Goal: Information Seeking & Learning: Learn about a topic

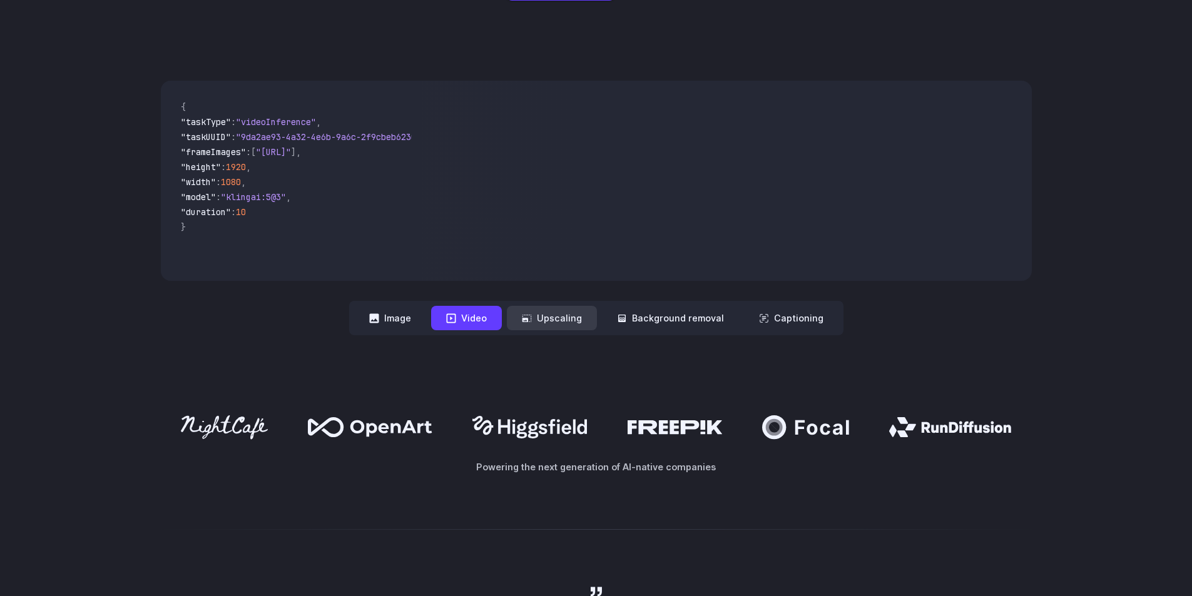
click at [547, 312] on button "Upscaling" at bounding box center [552, 318] width 90 height 24
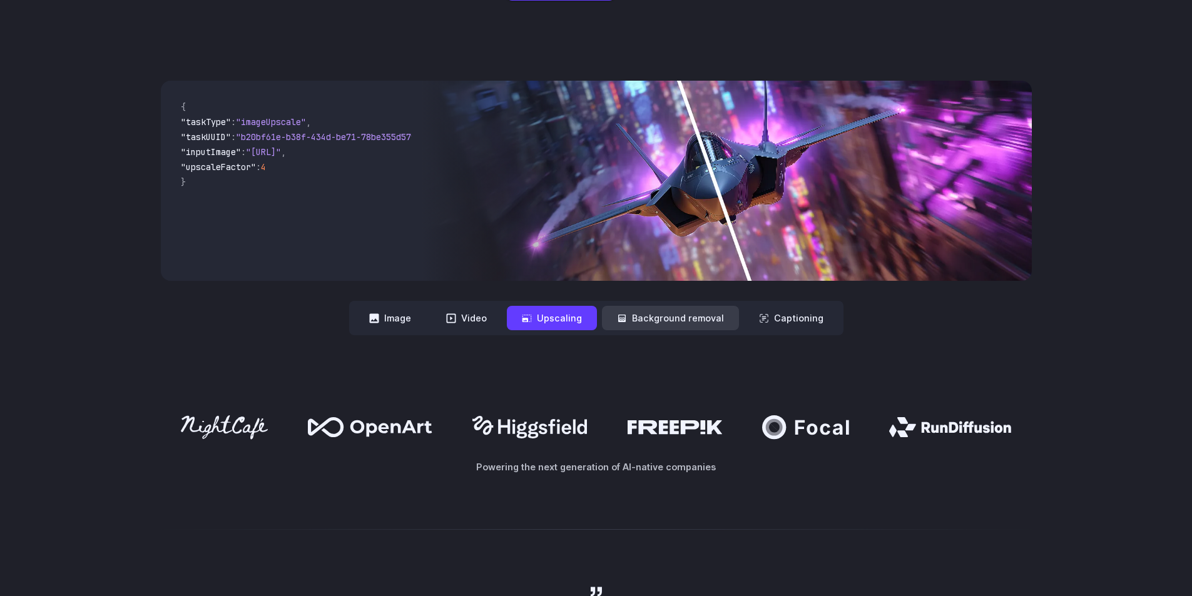
click at [640, 320] on button "Background removal" at bounding box center [670, 318] width 137 height 24
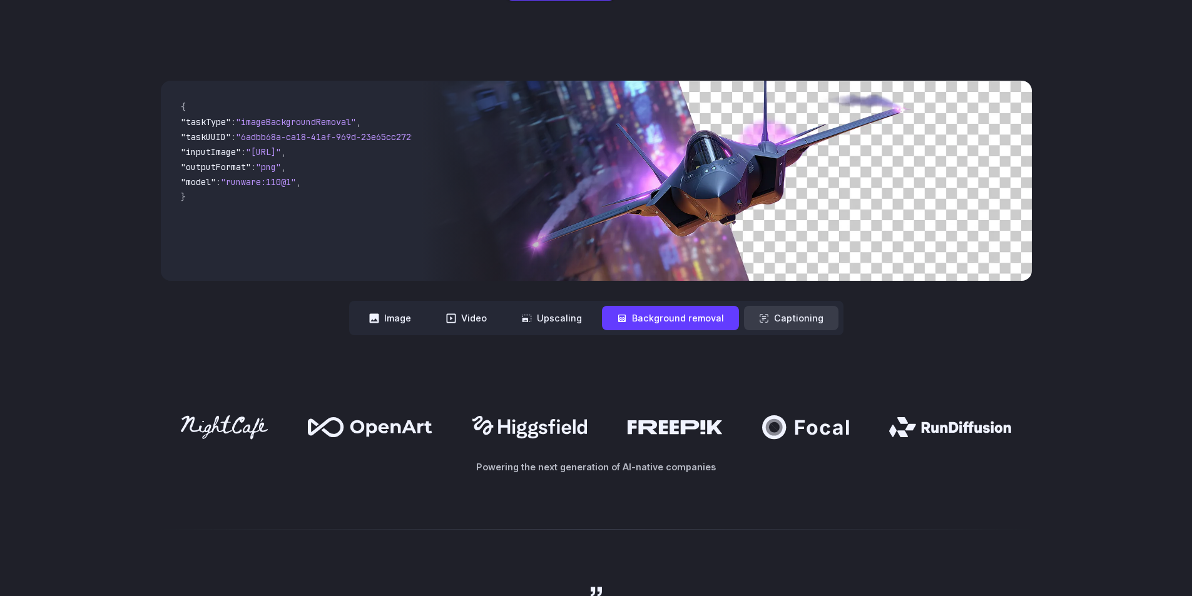
click at [791, 317] on button "Captioning" at bounding box center [791, 318] width 94 height 24
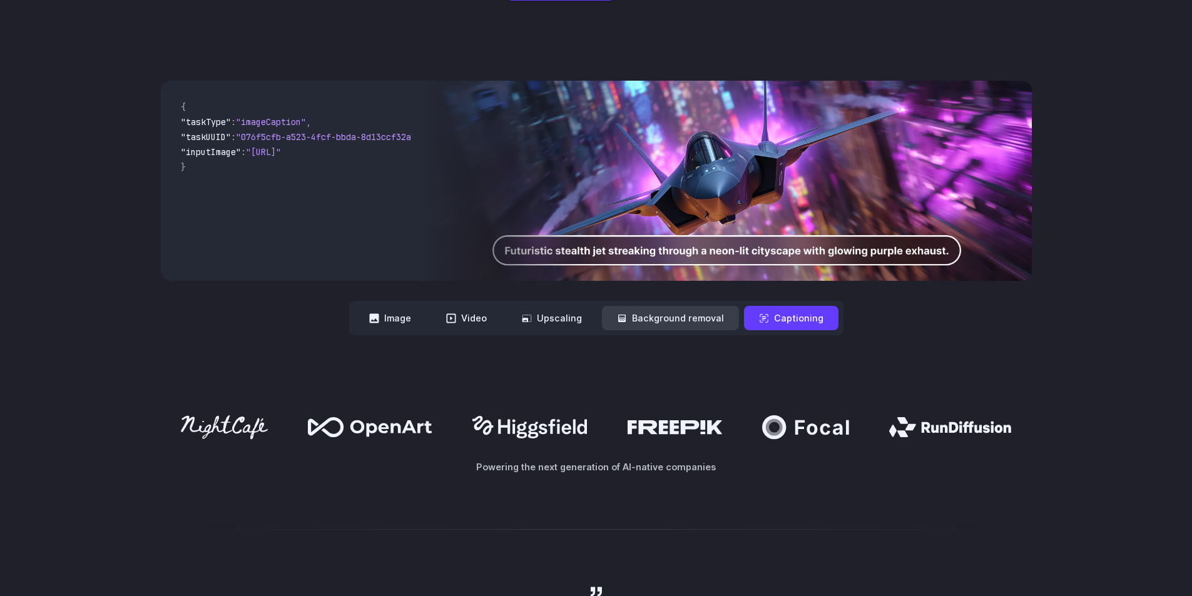
click at [701, 322] on button "Background removal" at bounding box center [670, 318] width 137 height 24
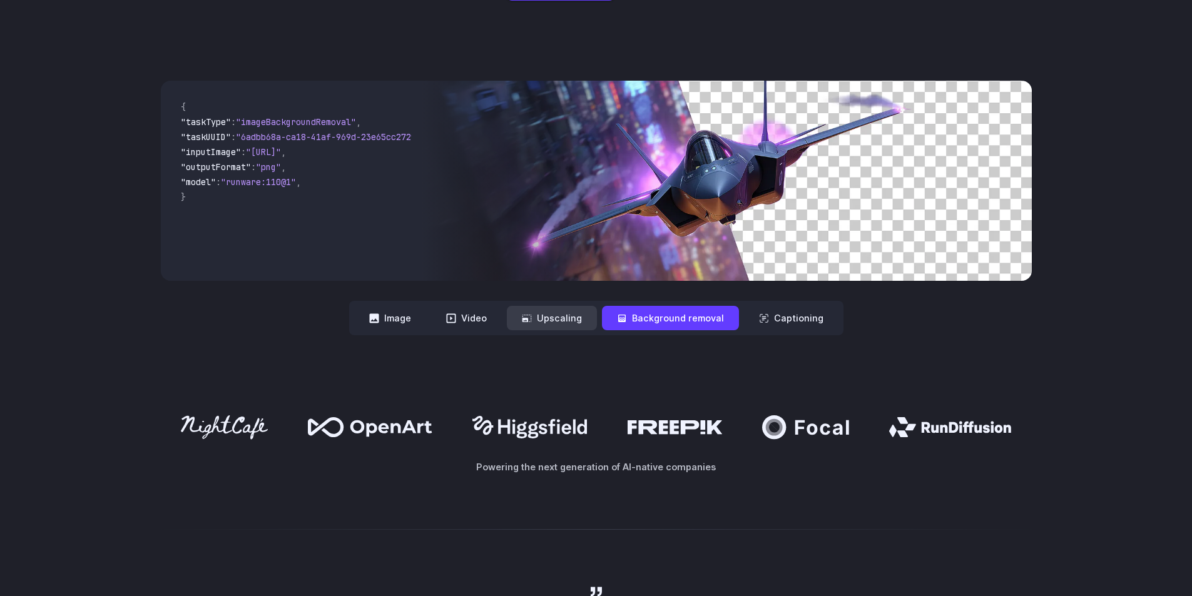
click at [547, 313] on button "Upscaling" at bounding box center [552, 318] width 90 height 24
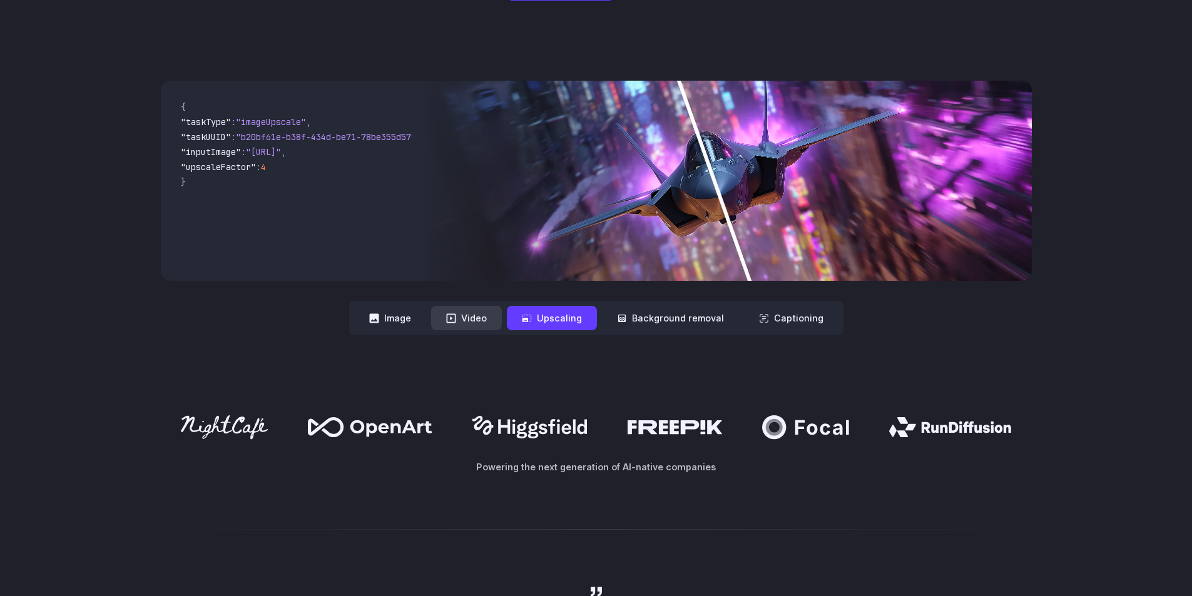
click at [456, 317] on icon at bounding box center [451, 319] width 10 height 10
click at [462, 312] on button "Video" at bounding box center [466, 318] width 71 height 24
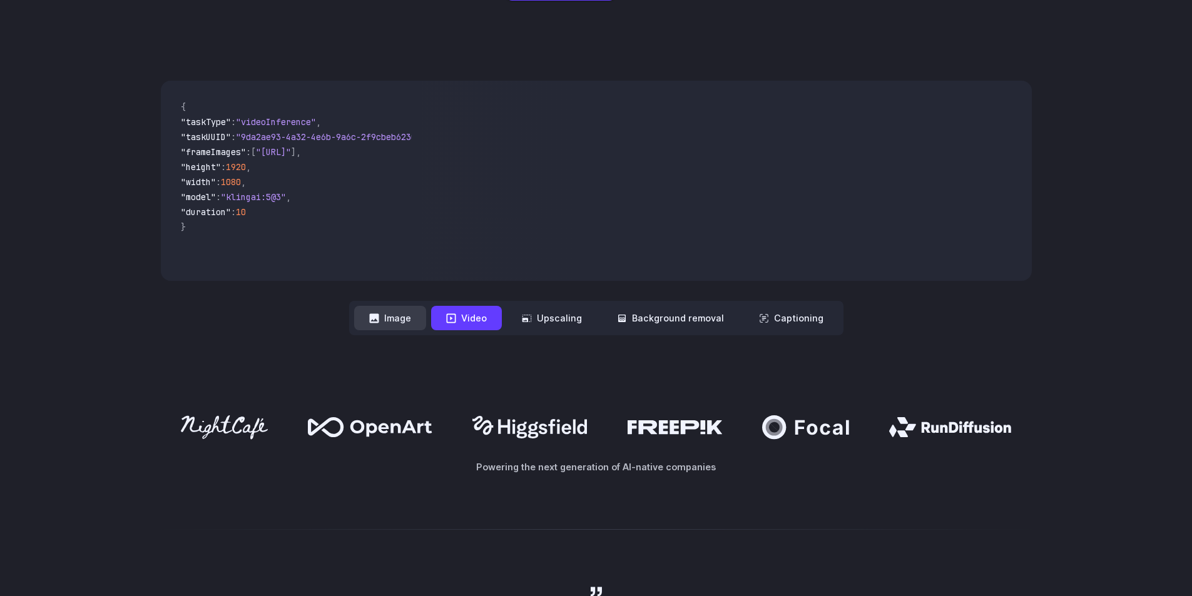
click at [405, 320] on button "Image" at bounding box center [390, 318] width 72 height 24
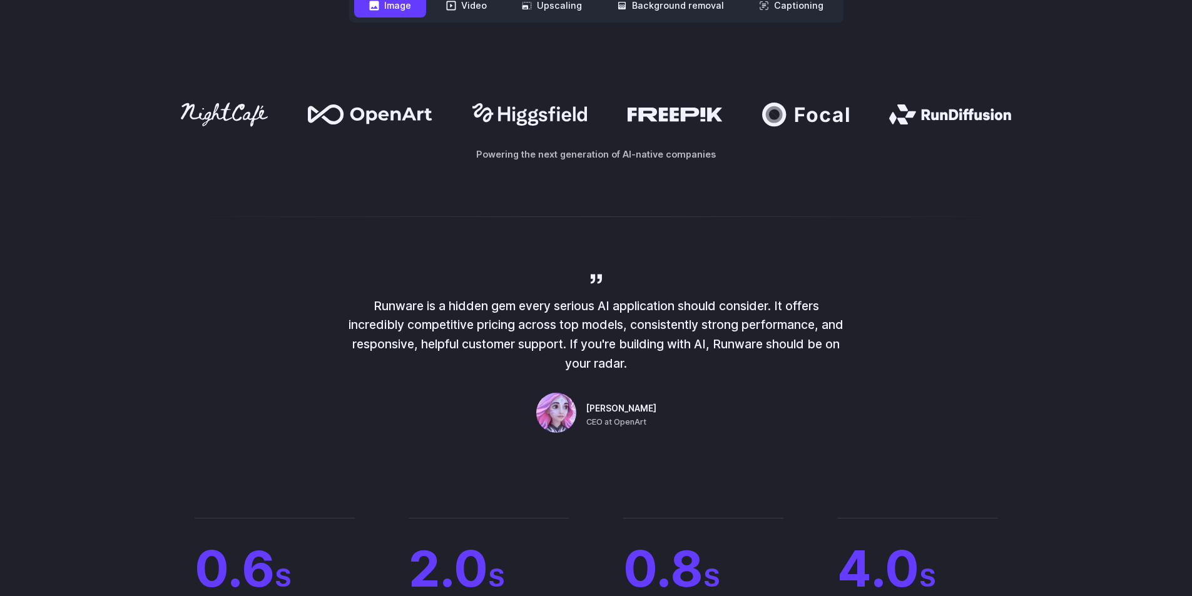
scroll to position [417, 0]
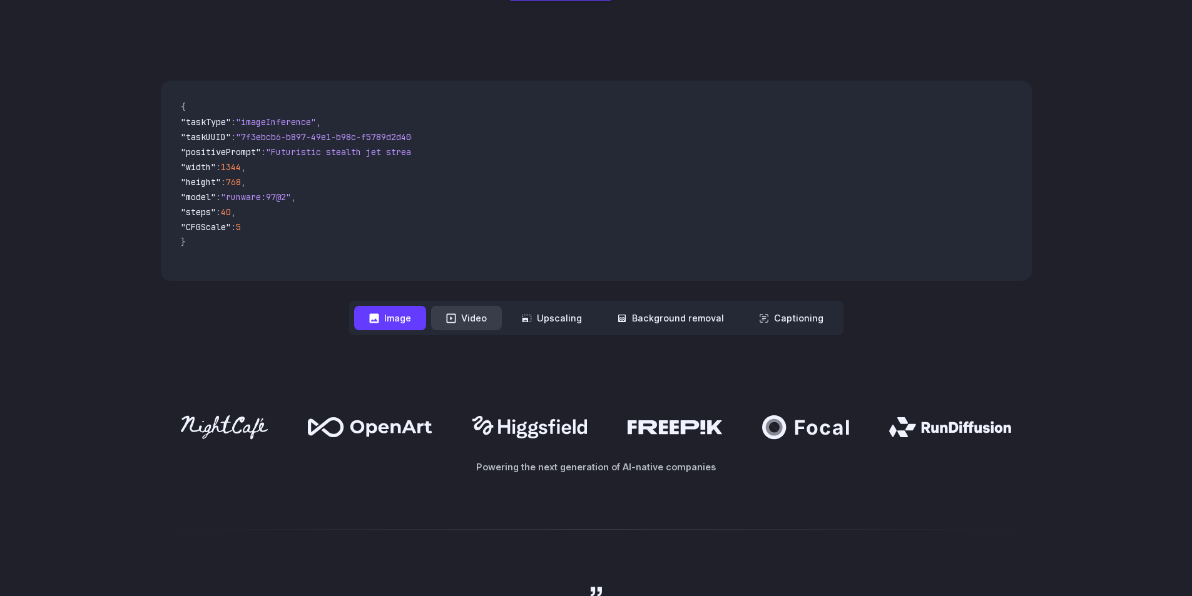
click at [468, 320] on button "Video" at bounding box center [466, 318] width 71 height 24
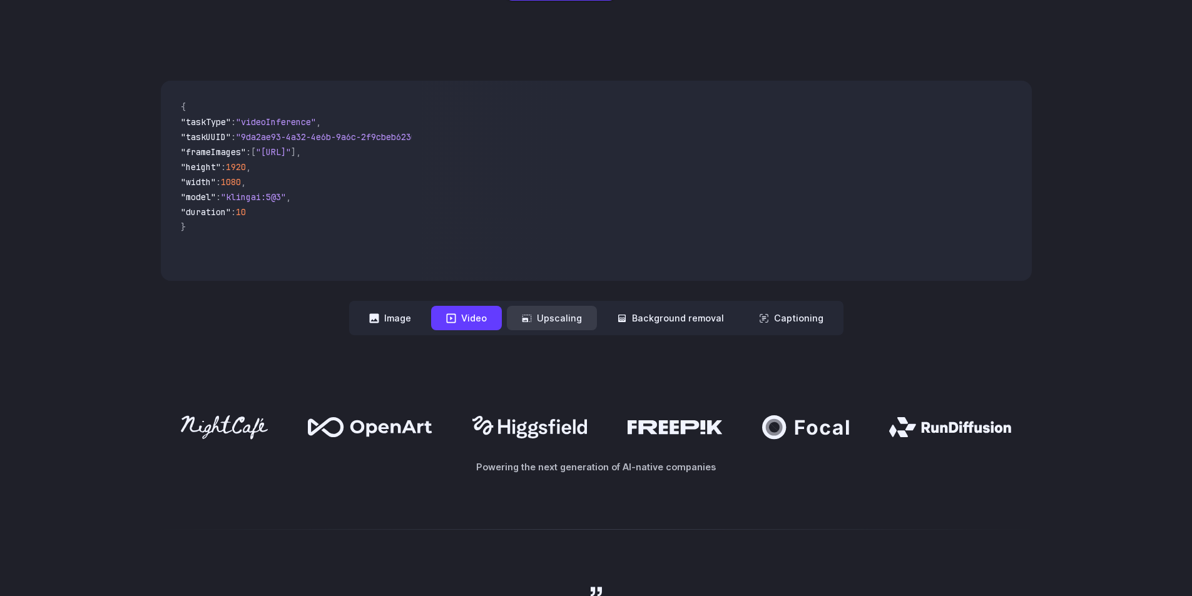
click at [545, 318] on button "Upscaling" at bounding box center [552, 318] width 90 height 24
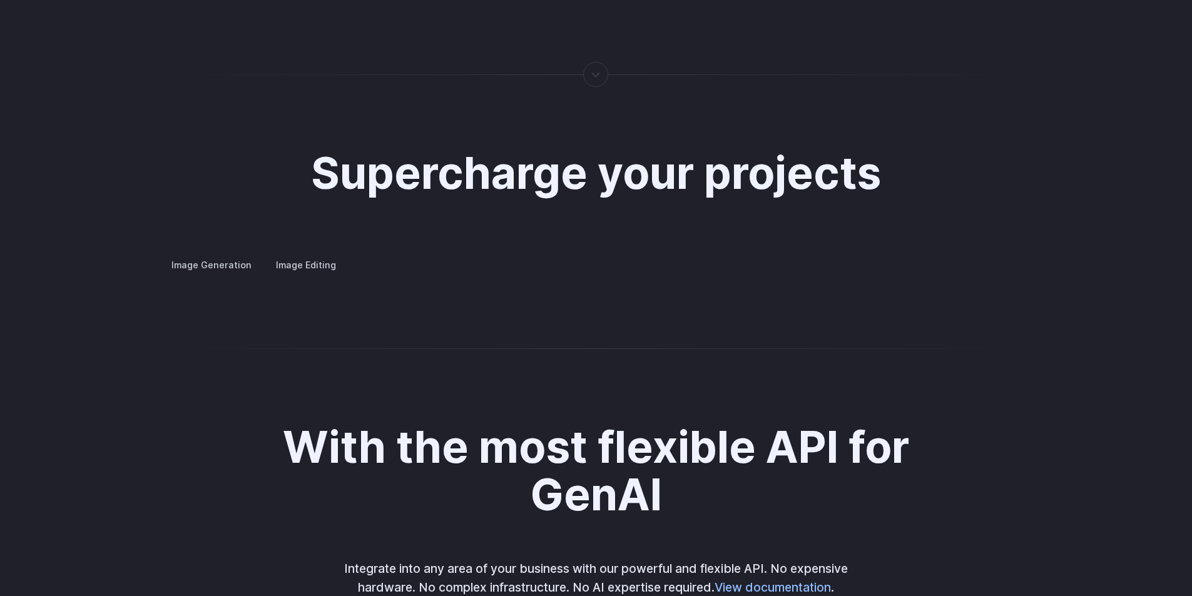
scroll to position [2399, 0]
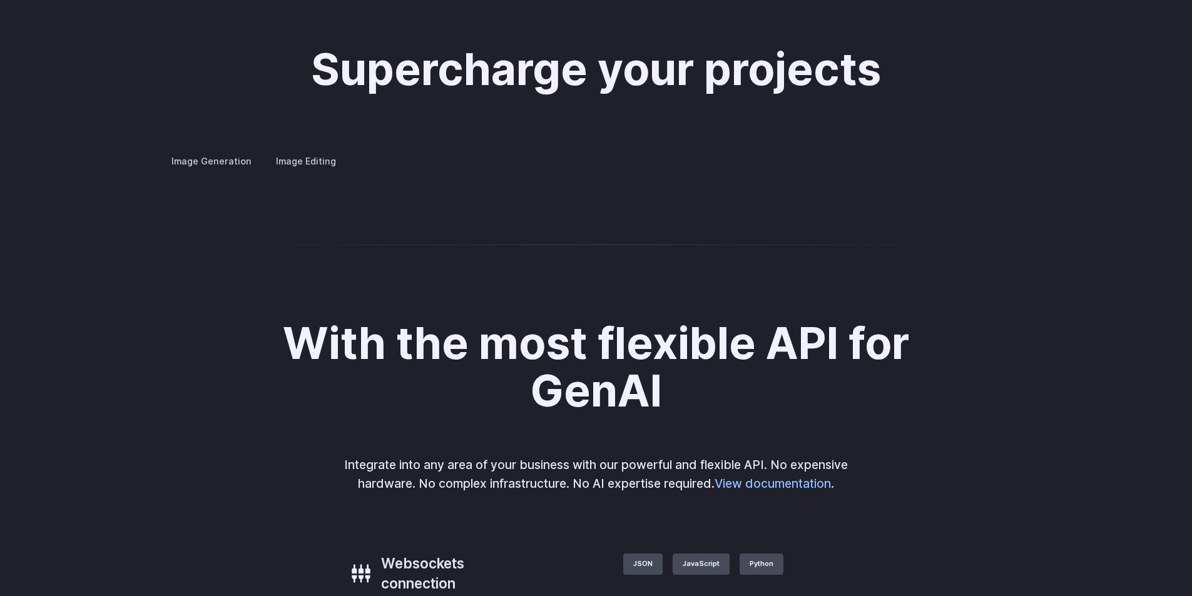
click at [0, 0] on button "Go to 1 of 4" at bounding box center [0, 0] width 0 height 0
click at [0, 0] on button "Go to 2 of 4" at bounding box center [0, 0] width 0 height 0
click at [0, 0] on button "Go to 3 of 4" at bounding box center [0, 0] width 0 height 0
click at [0, 0] on button "Go to 4 of 4" at bounding box center [0, 0] width 0 height 0
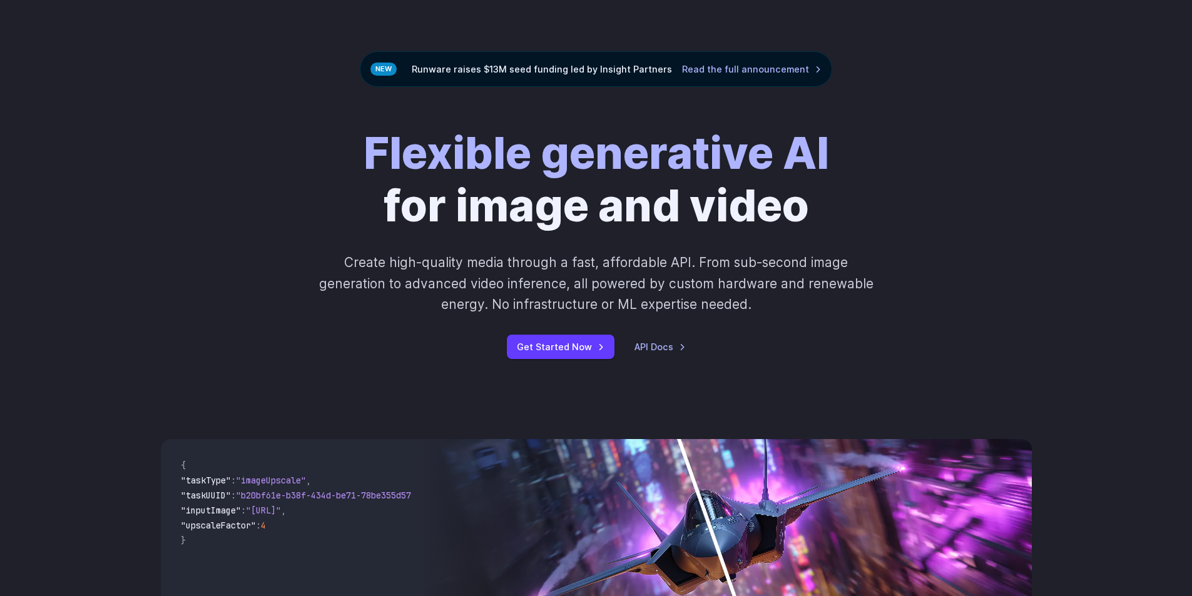
scroll to position [0, 0]
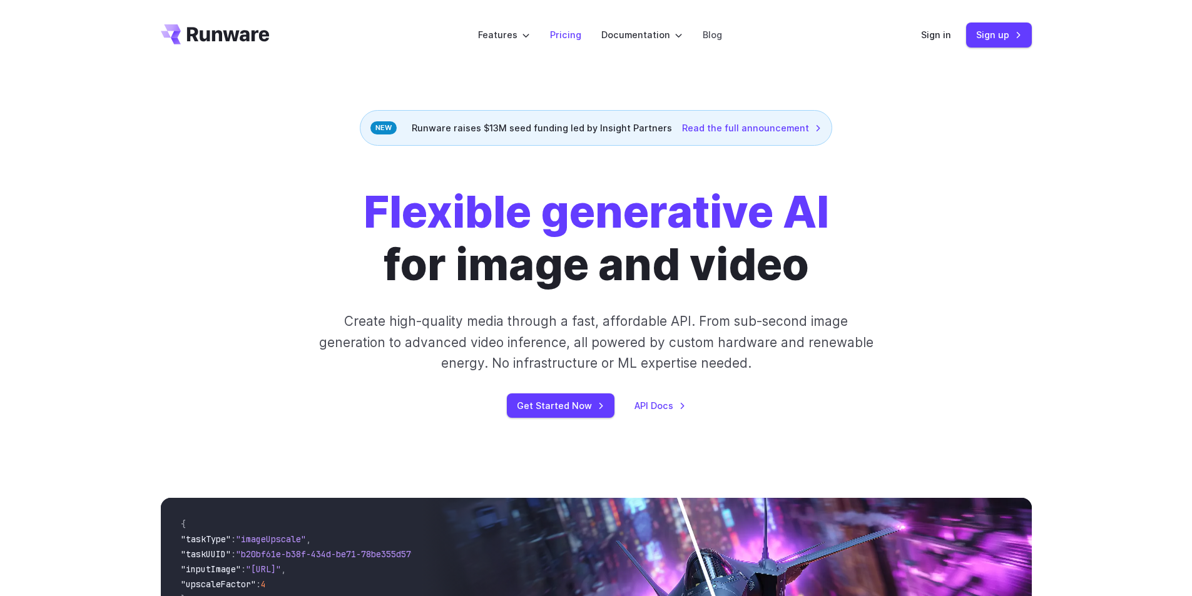
click at [562, 36] on link "Pricing" at bounding box center [565, 35] width 31 height 14
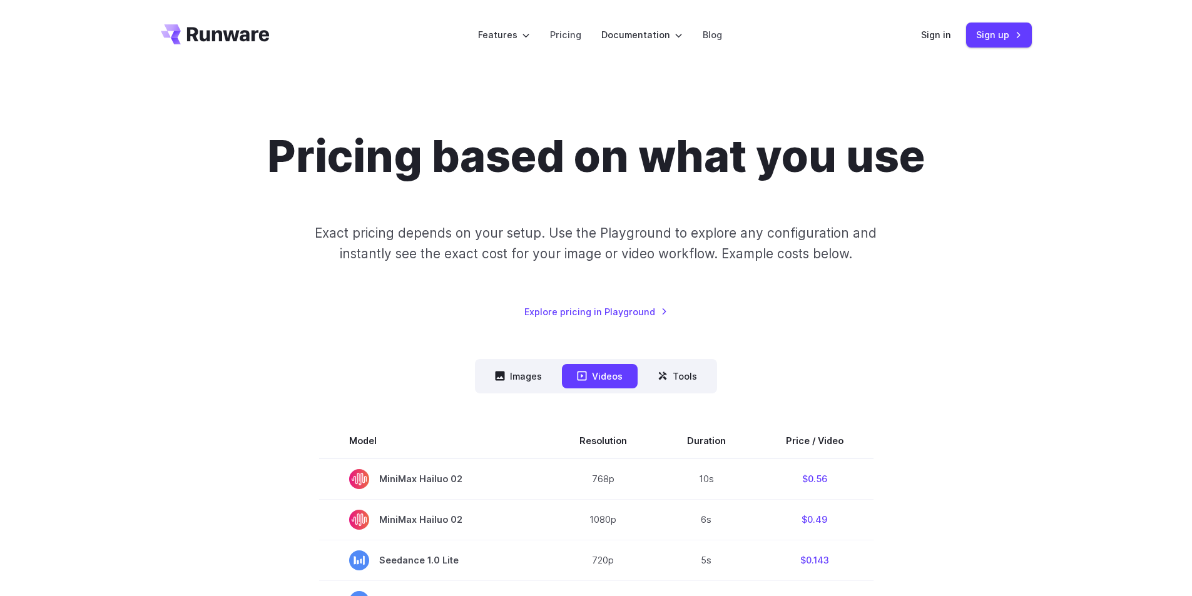
scroll to position [208, 0]
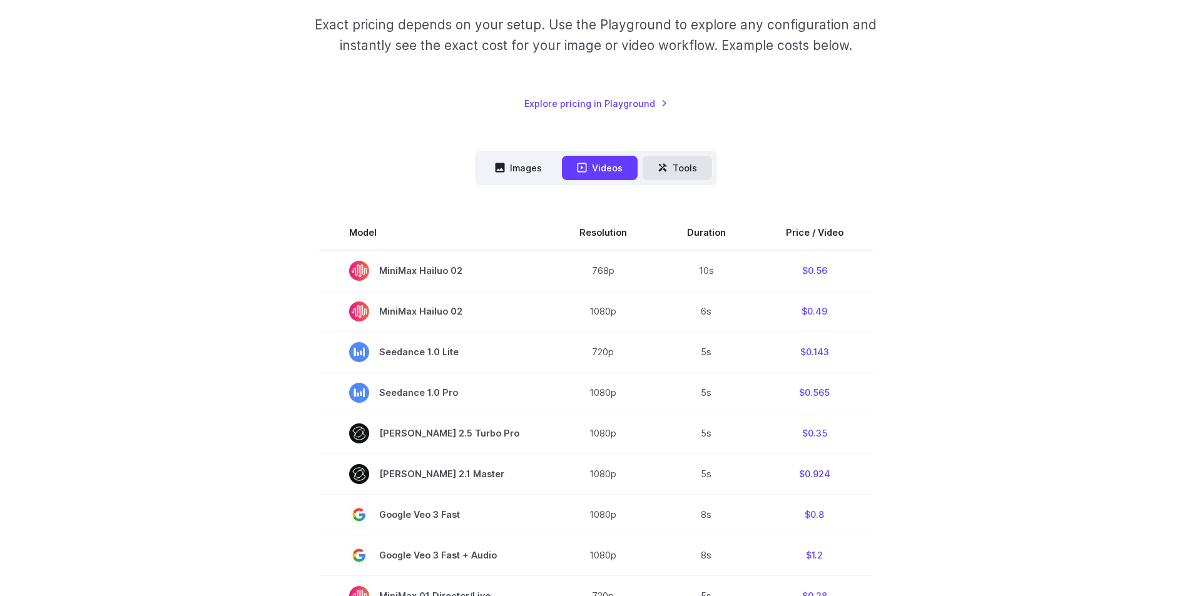
click at [666, 173] on icon at bounding box center [663, 168] width 10 height 10
click at [689, 167] on button "Tools" at bounding box center [677, 168] width 69 height 24
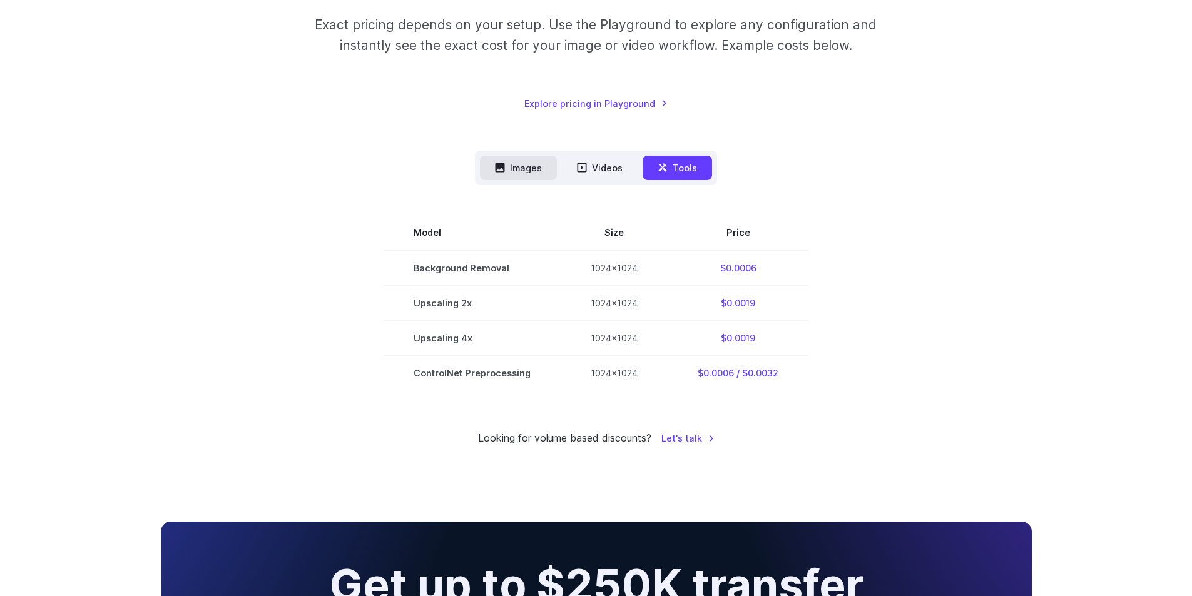
click at [515, 175] on button "Images" at bounding box center [518, 168] width 77 height 24
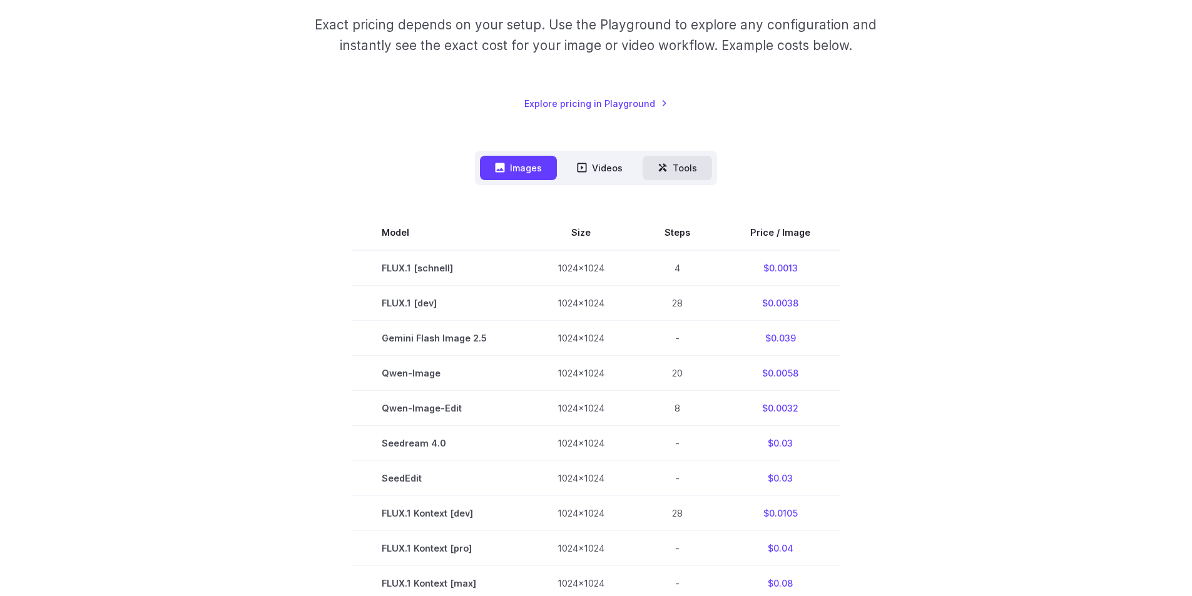
click at [680, 175] on button "Tools" at bounding box center [677, 168] width 69 height 24
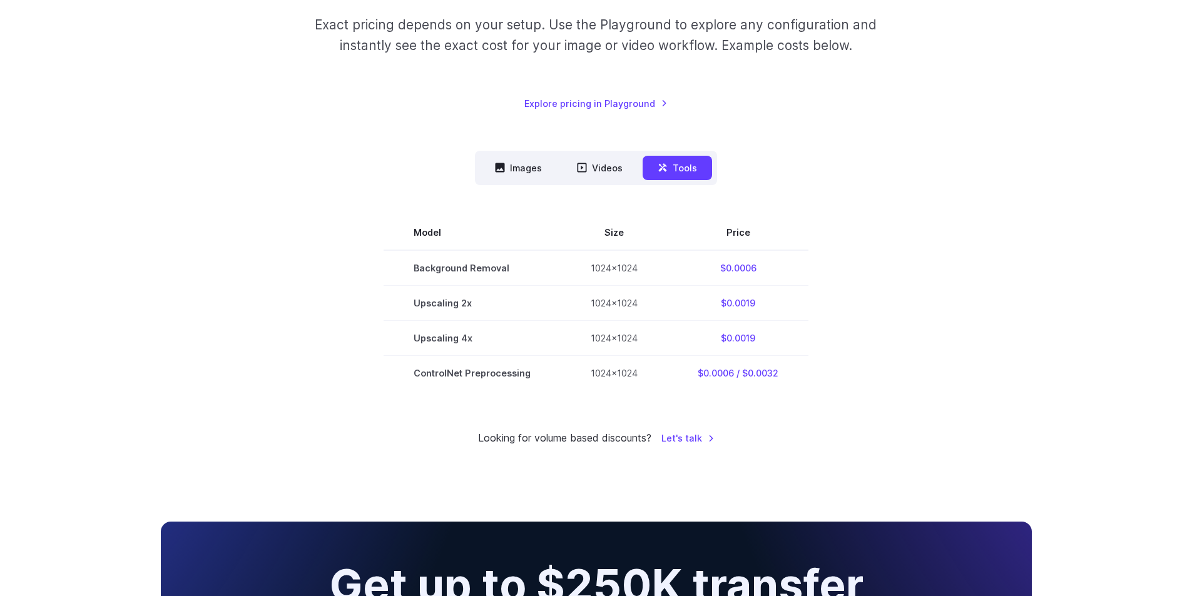
click at [837, 179] on div "Images Videos Tools ****** ****** ***** Model Size Steps Price / Image FLUX.1 […" at bounding box center [596, 271] width 871 height 240
click at [527, 176] on button "Images" at bounding box center [518, 168] width 77 height 24
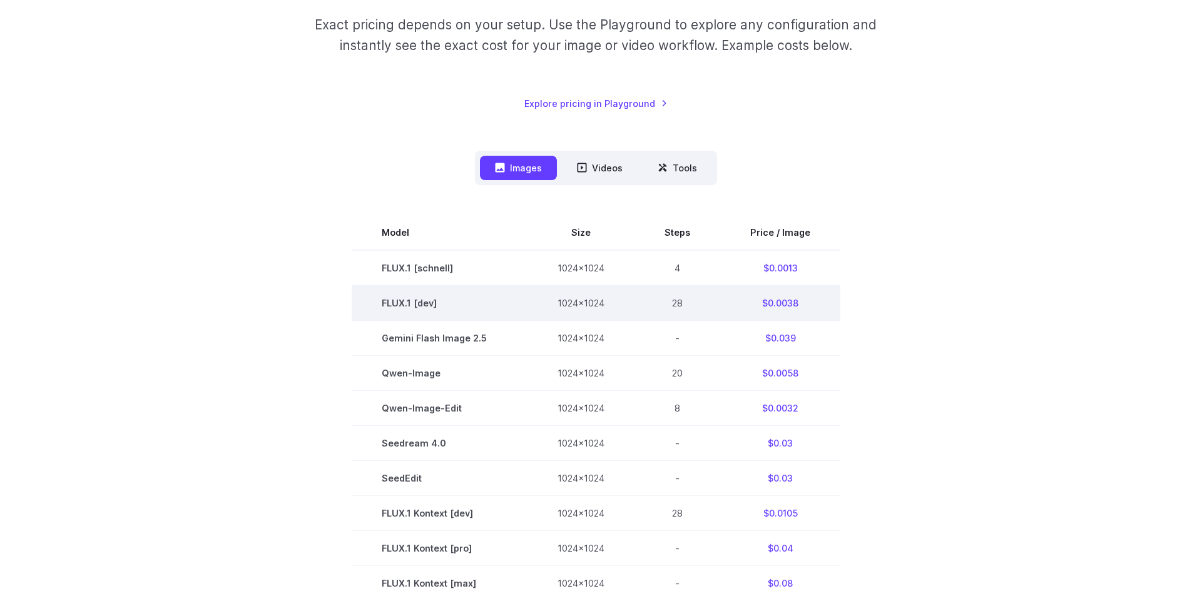
click at [529, 286] on td "1024x1024" at bounding box center [581, 302] width 107 height 35
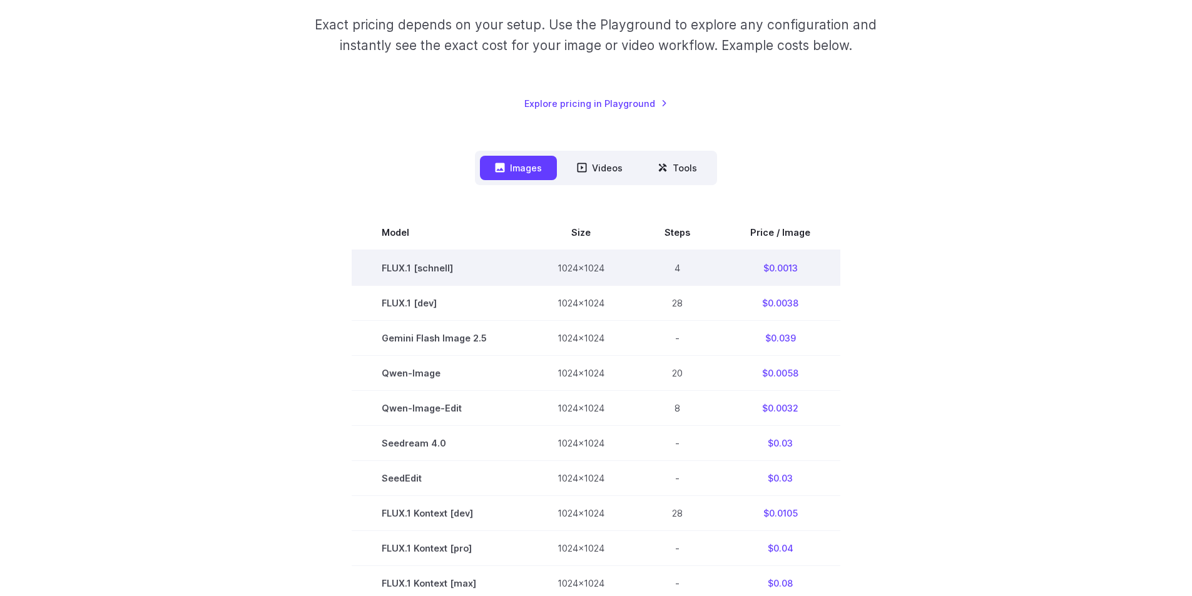
click at [554, 268] on td "1024x1024" at bounding box center [581, 268] width 107 height 36
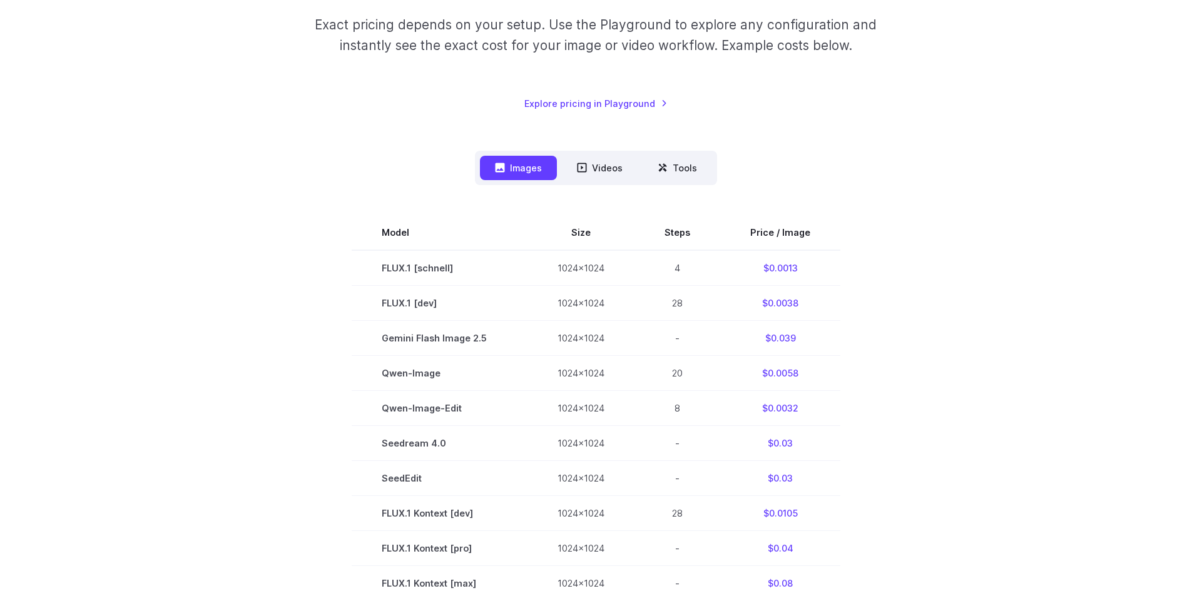
click at [938, 128] on div "Pricing based on what you use Exact pricing depends on your setup. Use the Play…" at bounding box center [596, 465] width 871 height 1086
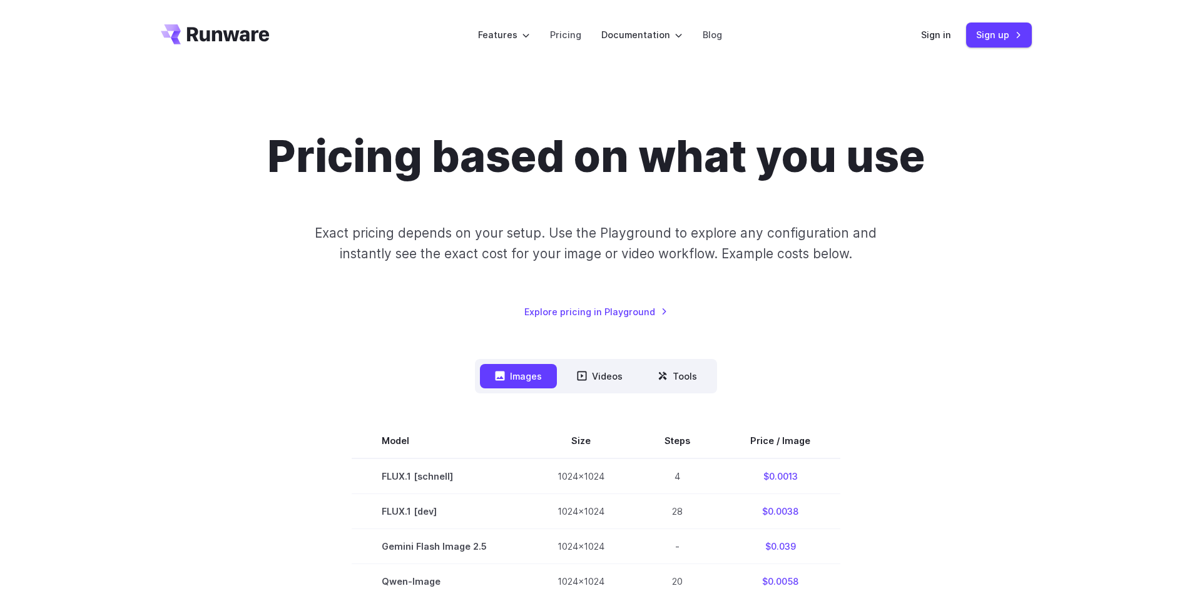
scroll to position [105, 0]
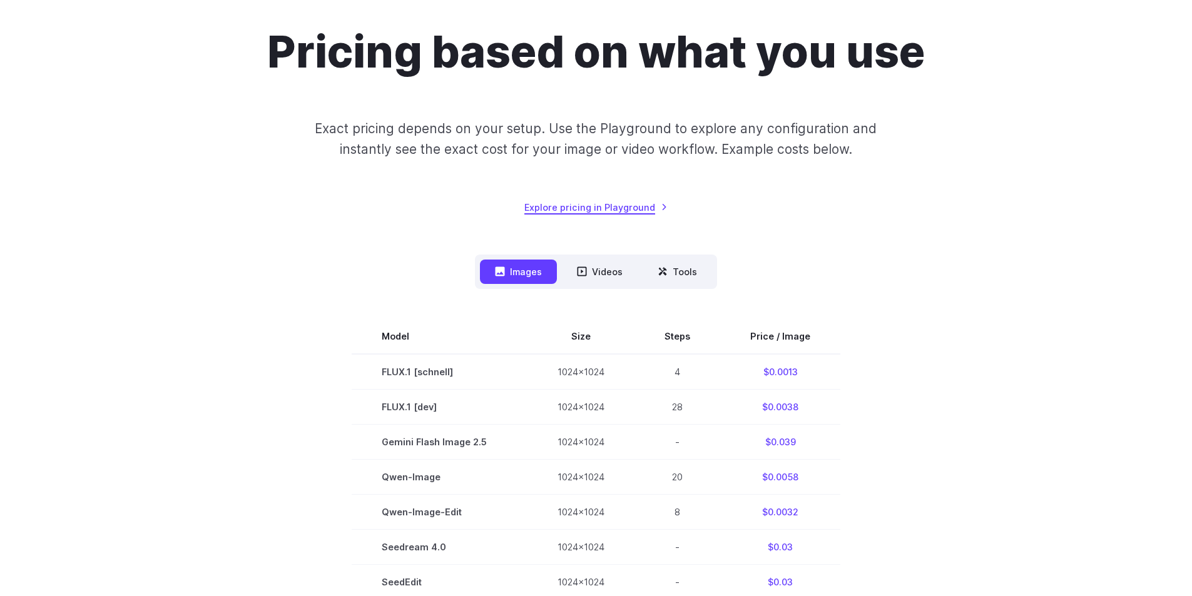
click at [588, 213] on link "Explore pricing in Playground" at bounding box center [595, 207] width 143 height 14
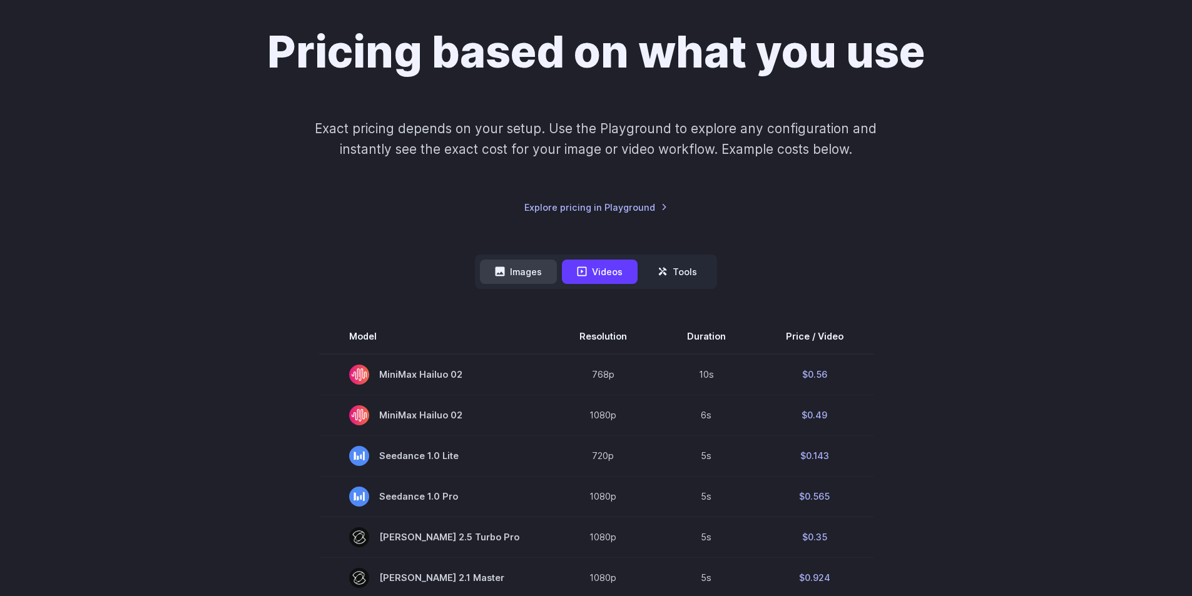
click at [518, 277] on button "Images" at bounding box center [518, 272] width 77 height 24
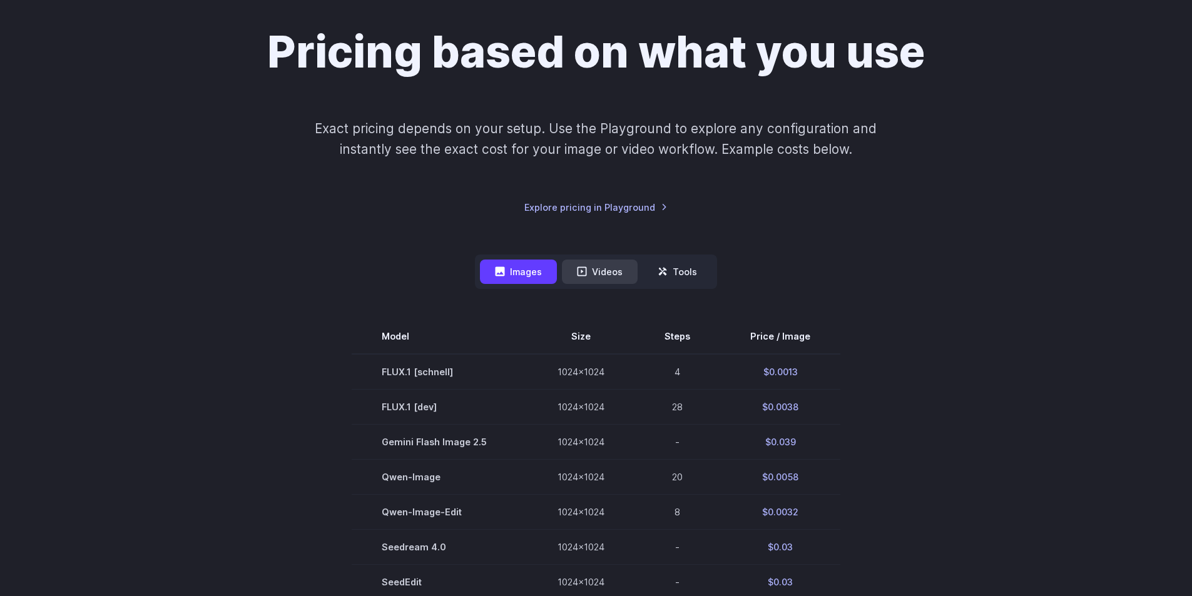
click at [580, 267] on icon at bounding box center [582, 272] width 10 height 10
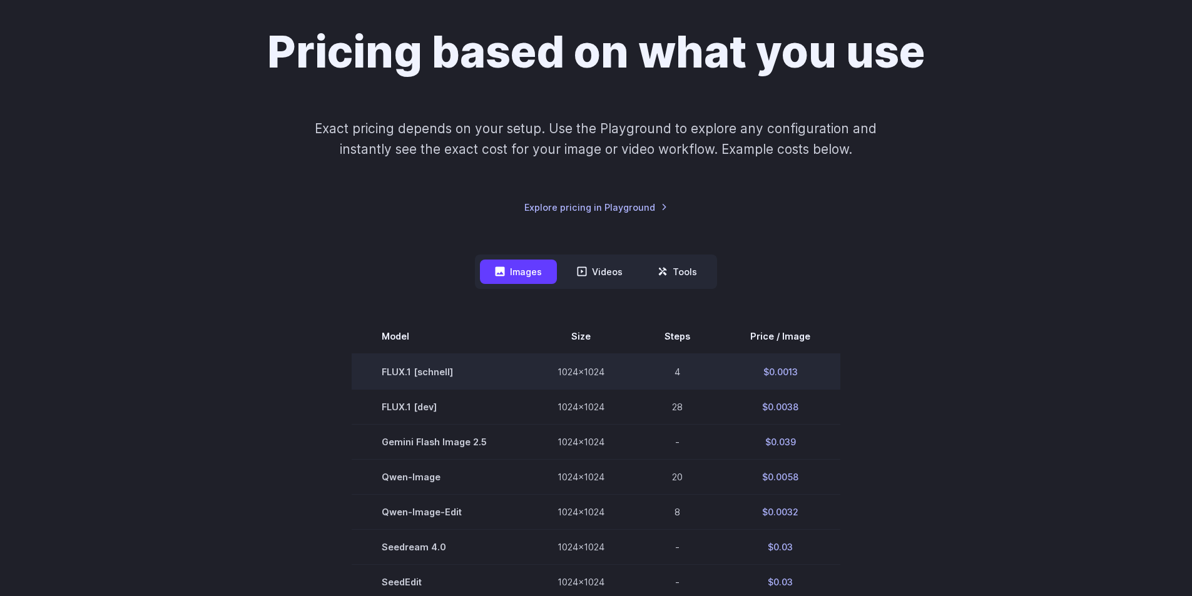
click at [770, 367] on td "$0.0013" at bounding box center [780, 372] width 120 height 36
click at [745, 362] on td "$0.0013" at bounding box center [780, 372] width 120 height 36
click at [578, 360] on td "1024x1024" at bounding box center [581, 372] width 107 height 36
click at [443, 366] on td "FLUX.1 [schnell]" at bounding box center [440, 372] width 176 height 36
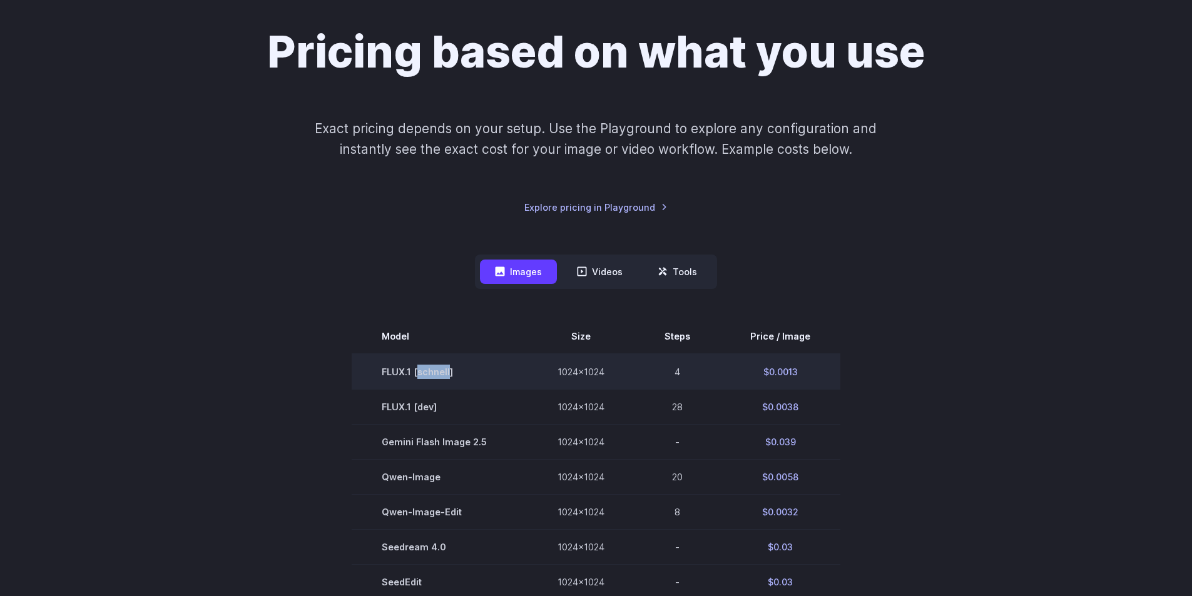
click at [443, 366] on td "FLUX.1 [schnell]" at bounding box center [440, 372] width 176 height 36
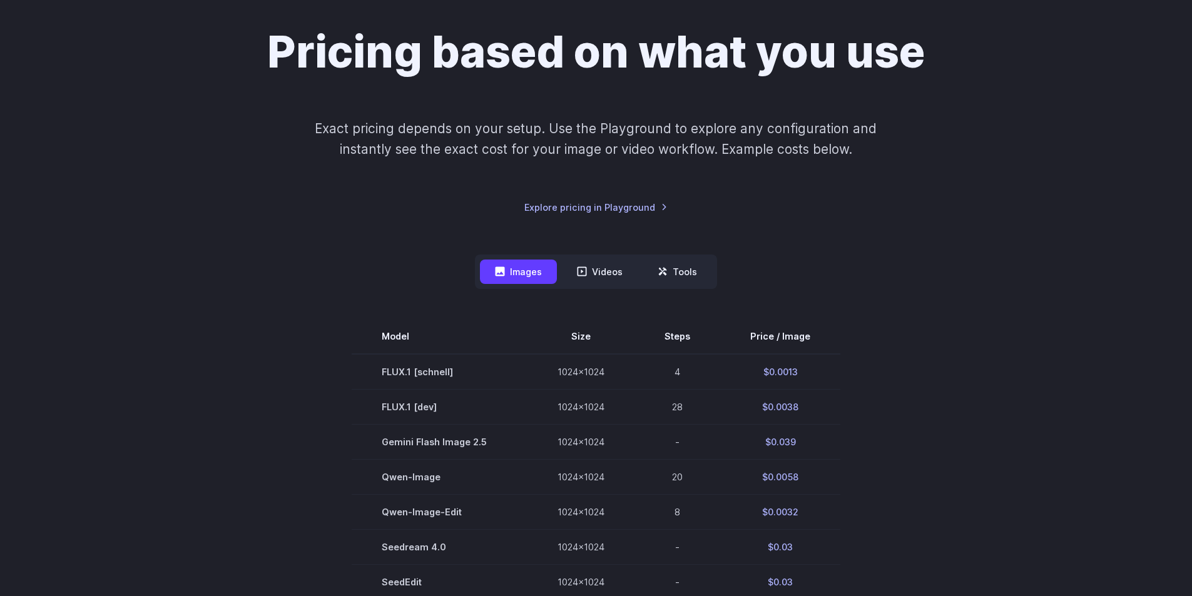
click at [601, 278] on button "Videos" at bounding box center [600, 272] width 76 height 24
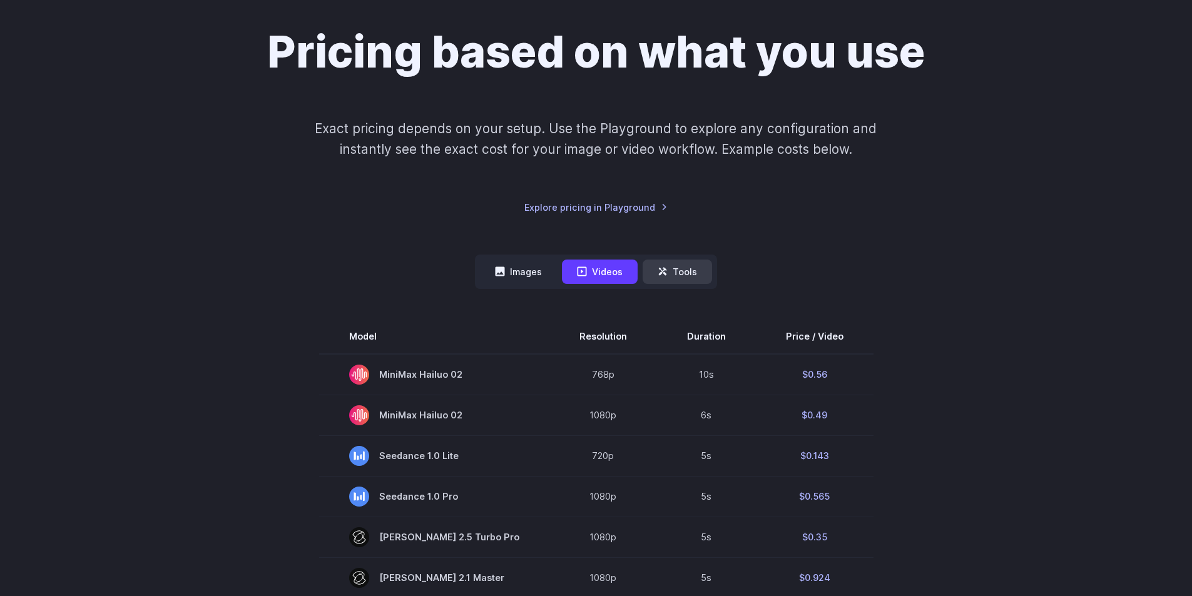
click at [686, 273] on button "Tools" at bounding box center [677, 272] width 69 height 24
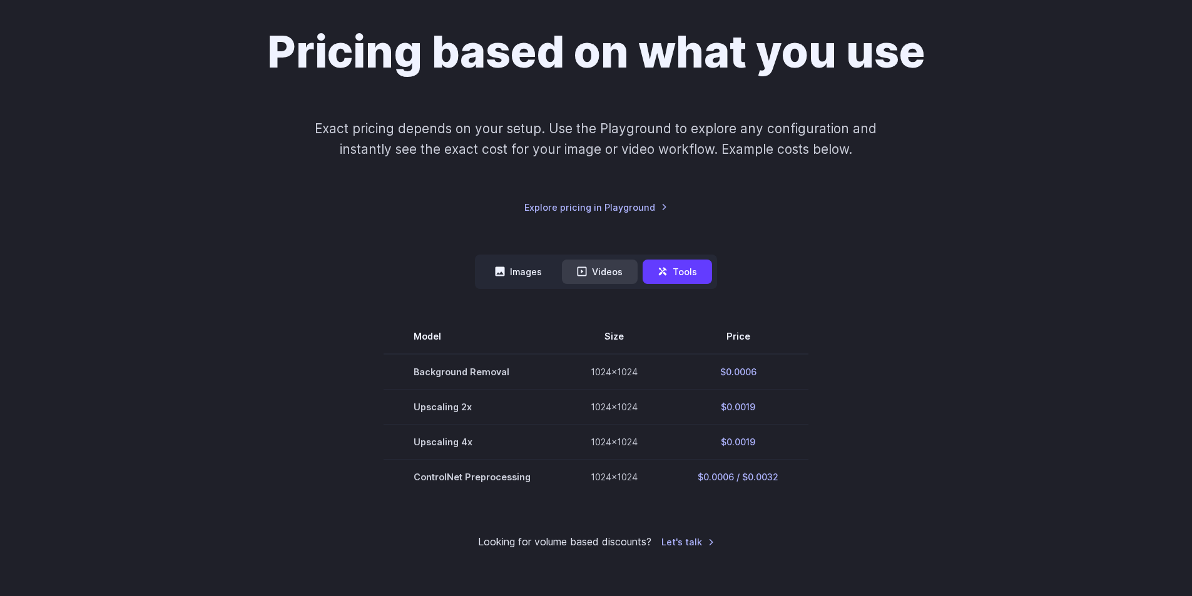
click at [582, 269] on icon at bounding box center [582, 272] width 10 height 10
click at [528, 275] on button "Images" at bounding box center [518, 272] width 77 height 24
